Goal: Find specific page/section: Find specific page/section

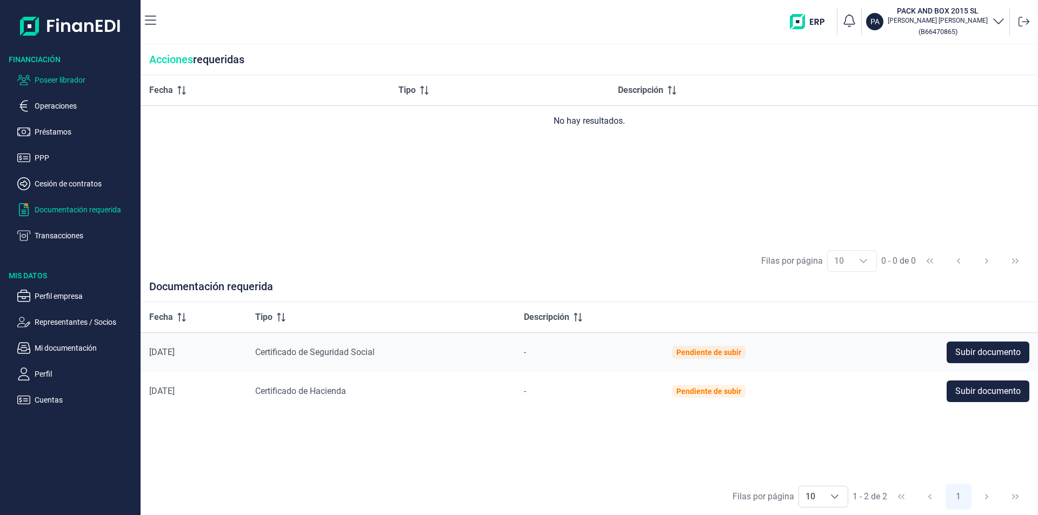
click at [71, 79] on p "Poseer librador" at bounding box center [86, 80] width 102 height 13
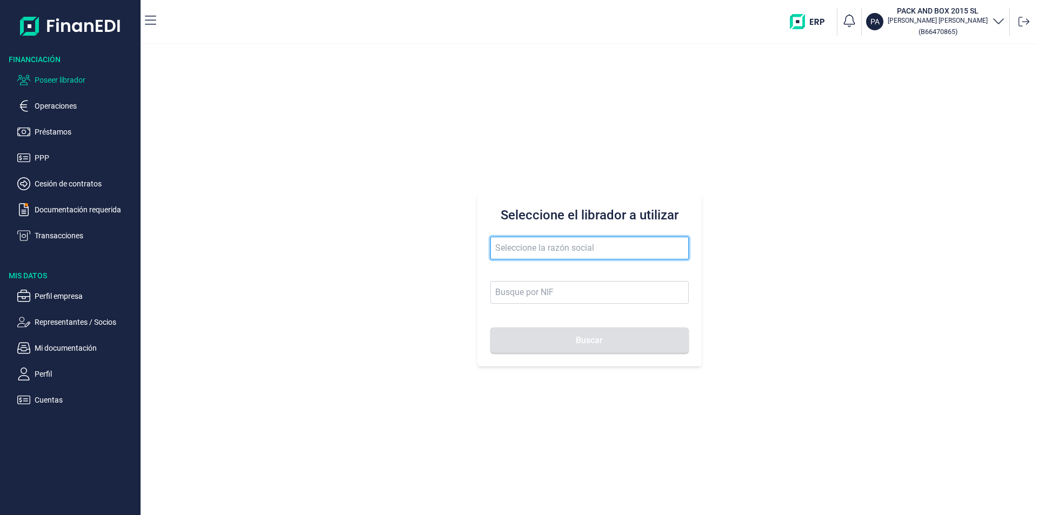
click at [511, 251] on input "text" at bounding box center [590, 248] width 198 height 23
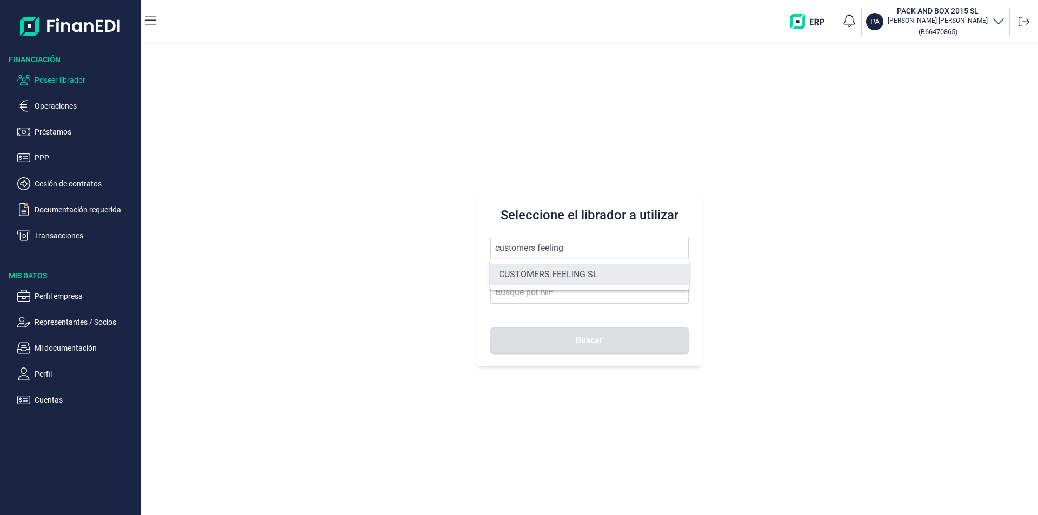
click at [557, 273] on li "CUSTOMERS FEELING SL" at bounding box center [590, 275] width 198 height 22
type input "CUSTOMERS FEELING SL"
type input "B93705259"
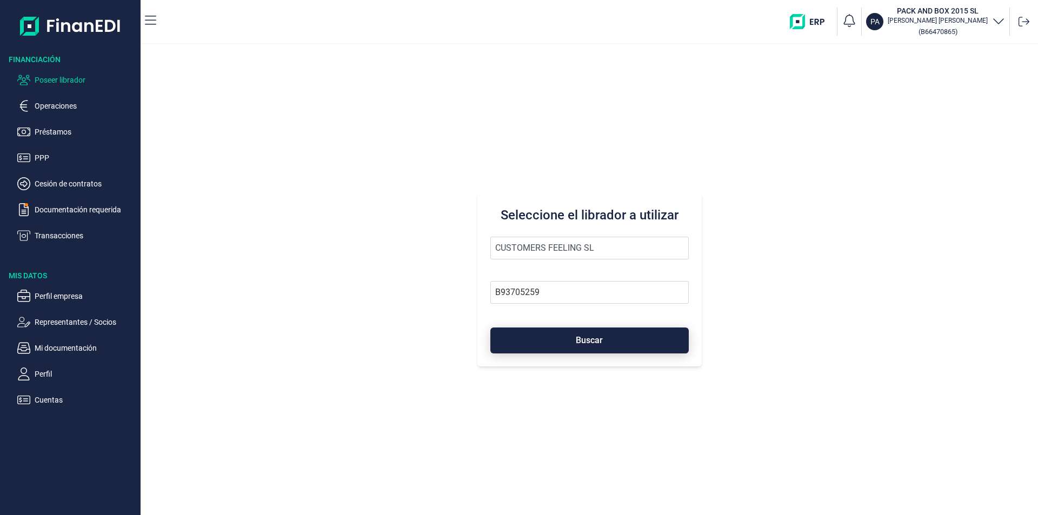
click at [600, 341] on span "Buscar" at bounding box center [589, 340] width 27 height 8
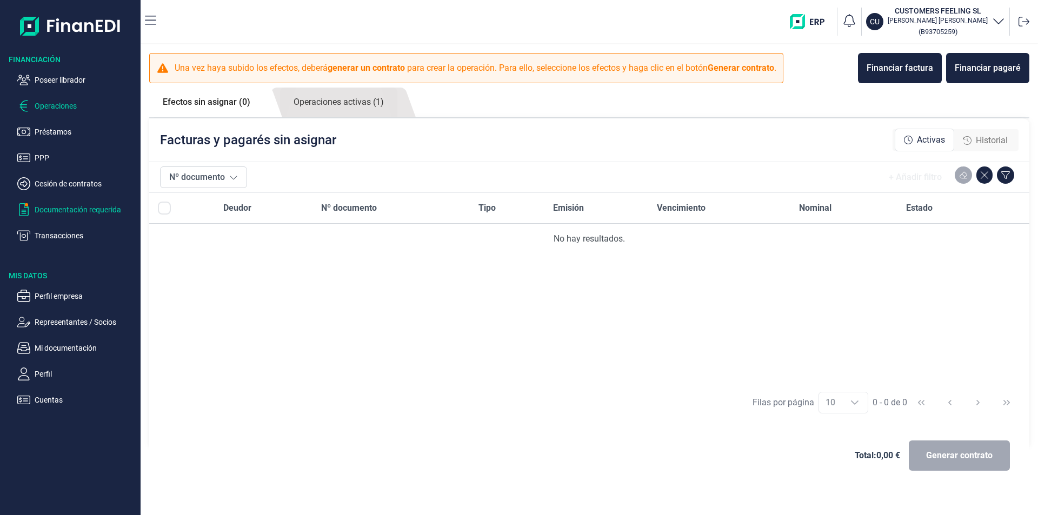
click at [79, 209] on p "Documentación requerida" at bounding box center [86, 209] width 102 height 13
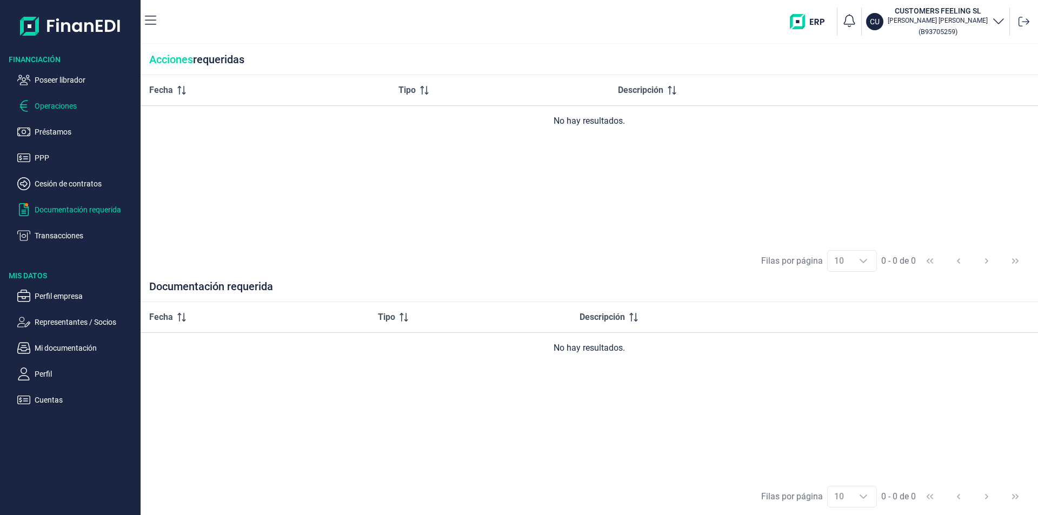
click at [67, 109] on p "Operaciones" at bounding box center [86, 106] width 102 height 13
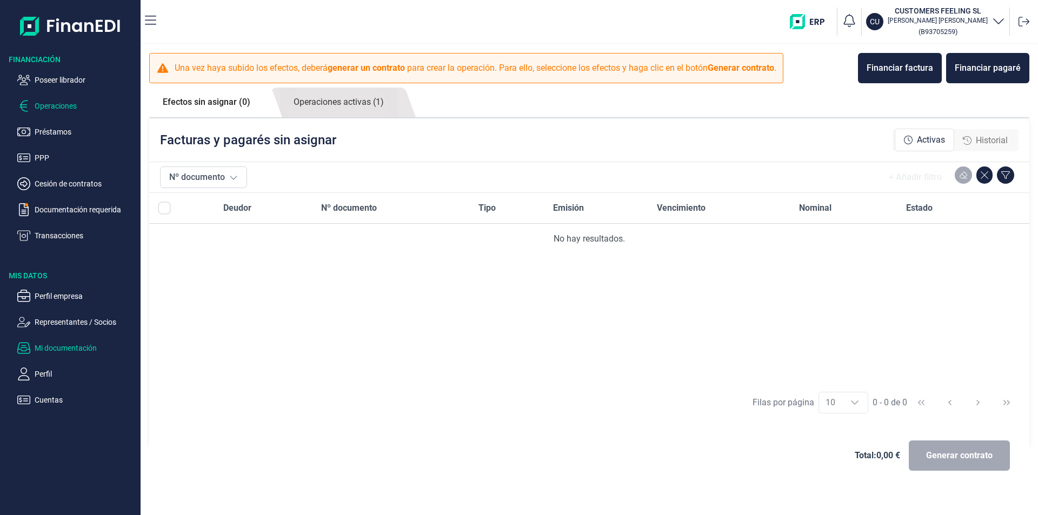
click at [82, 345] on p "Mi documentación" at bounding box center [86, 348] width 102 height 13
